Goal: Find specific page/section: Find specific page/section

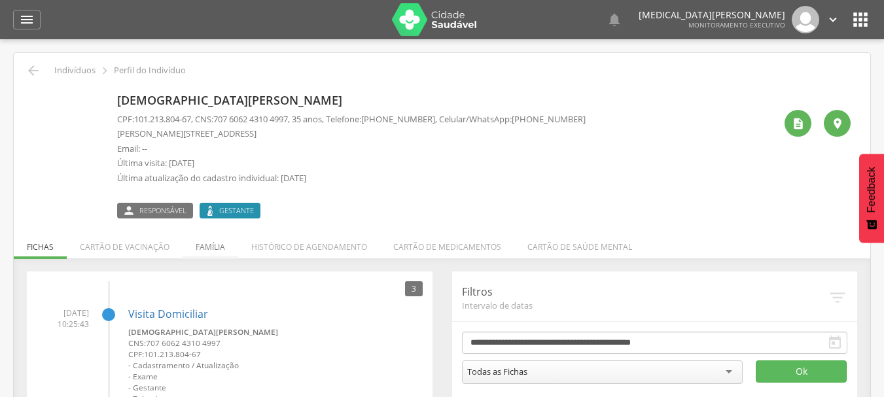
click at [200, 241] on li "Família" at bounding box center [211, 243] width 56 height 31
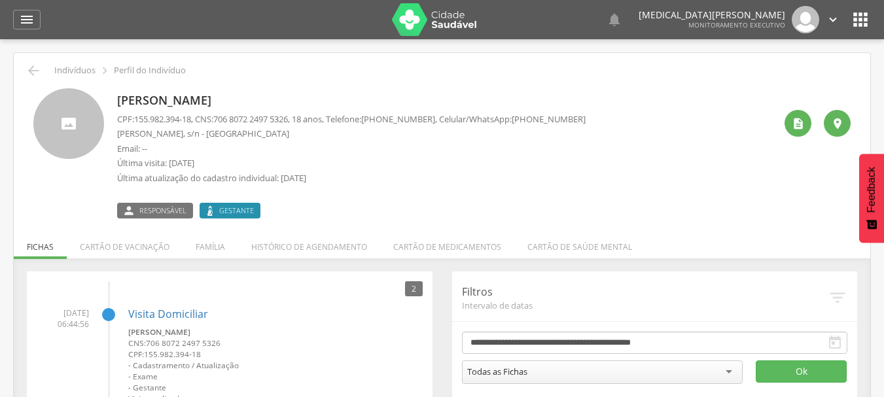
click at [219, 249] on li "Família" at bounding box center [211, 243] width 56 height 31
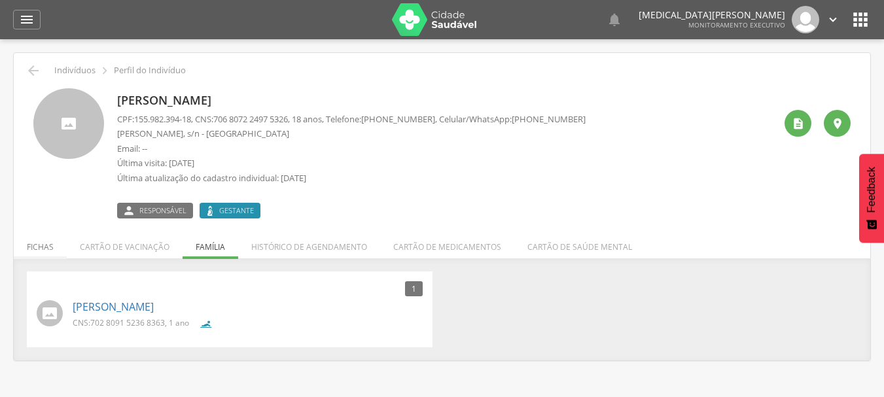
click at [47, 245] on li "Fichas" at bounding box center [40, 243] width 53 height 31
